Goal: Transaction & Acquisition: Purchase product/service

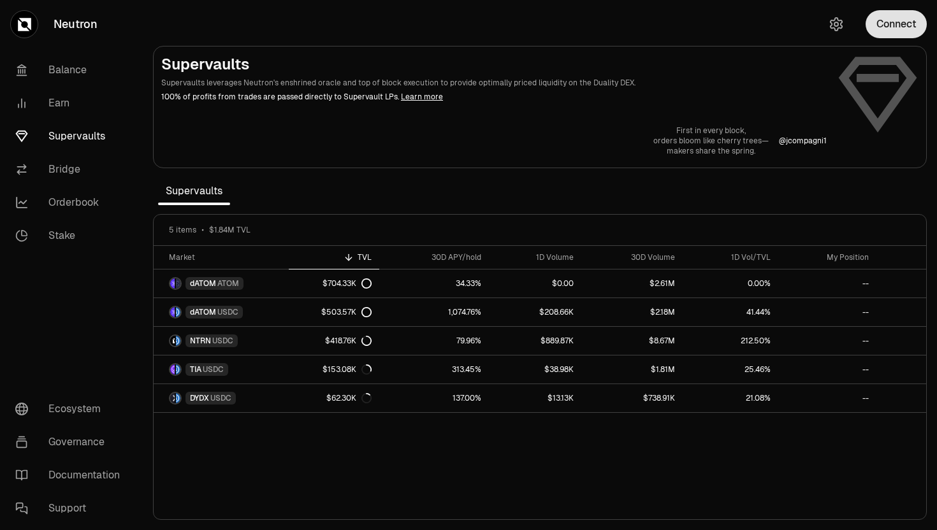
click at [895, 33] on button "Connect" at bounding box center [896, 24] width 61 height 28
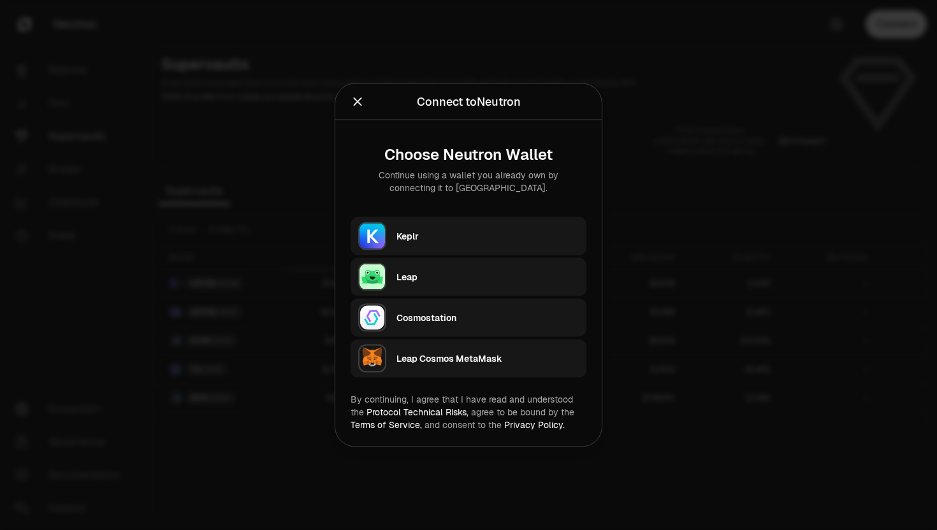
click at [418, 220] on button "Keplr" at bounding box center [469, 236] width 236 height 38
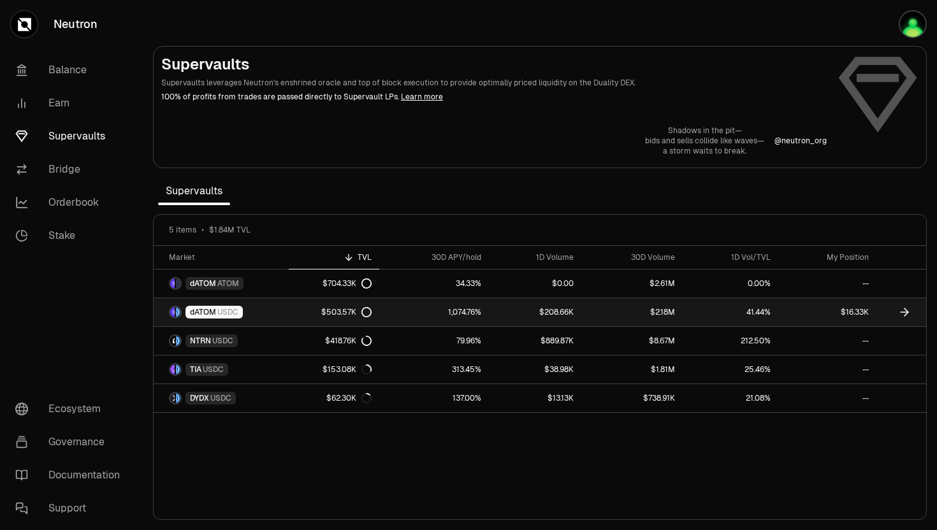
click at [231, 312] on span "USDC" at bounding box center [227, 312] width 21 height 10
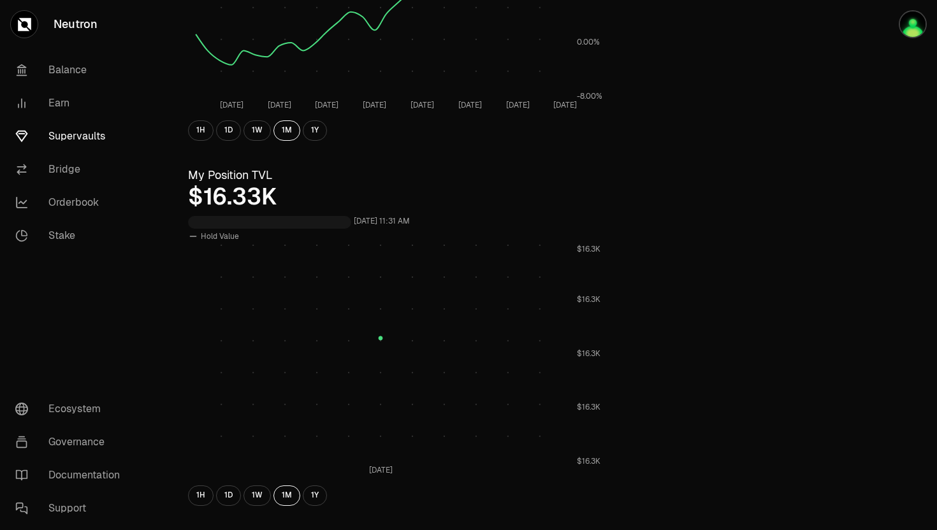
scroll to position [414, 0]
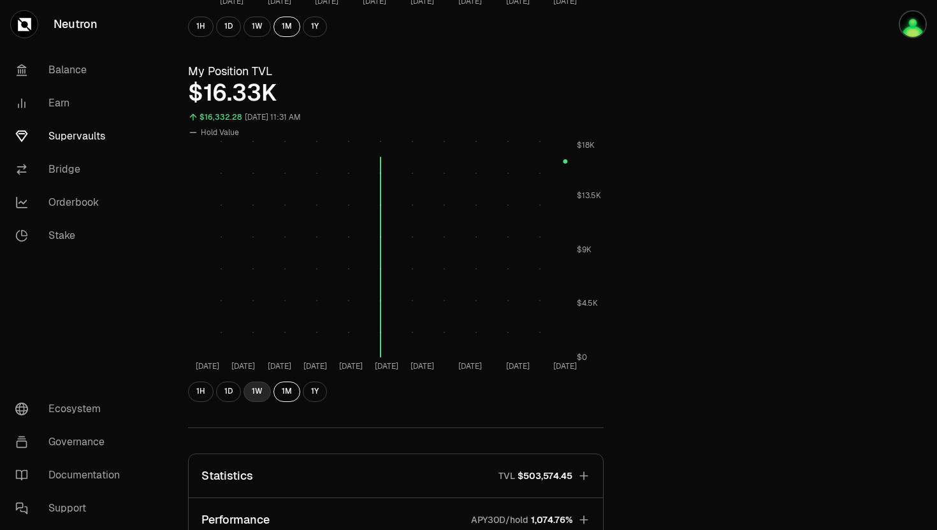
click at [251, 397] on button "1W" at bounding box center [256, 392] width 27 height 20
